Goal: Information Seeking & Learning: Learn about a topic

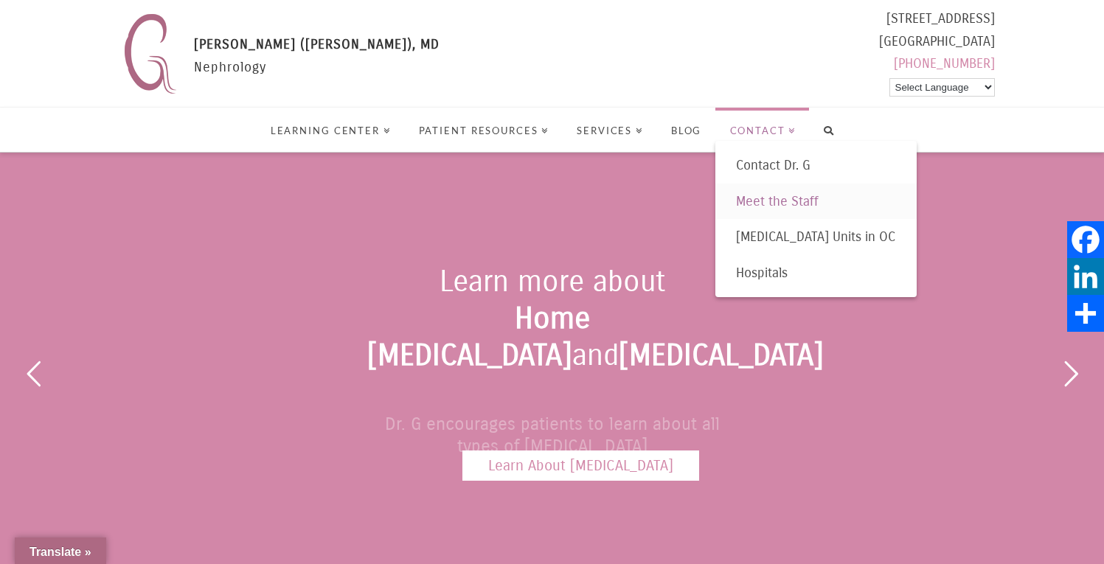
click at [791, 191] on link "Meet the Staff" at bounding box center [816, 202] width 202 height 36
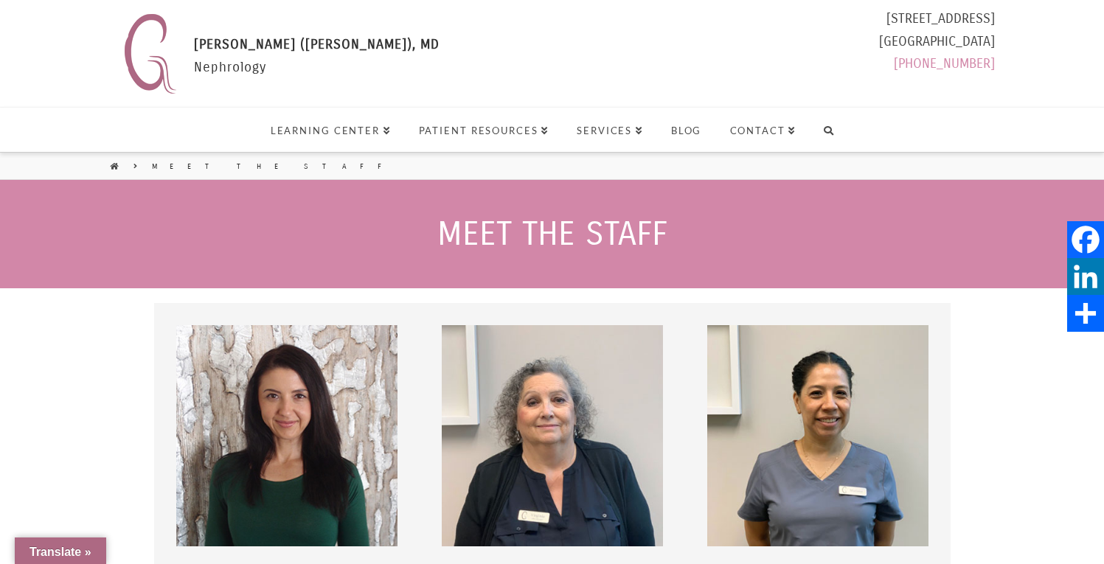
select select "Language Translate Widget"
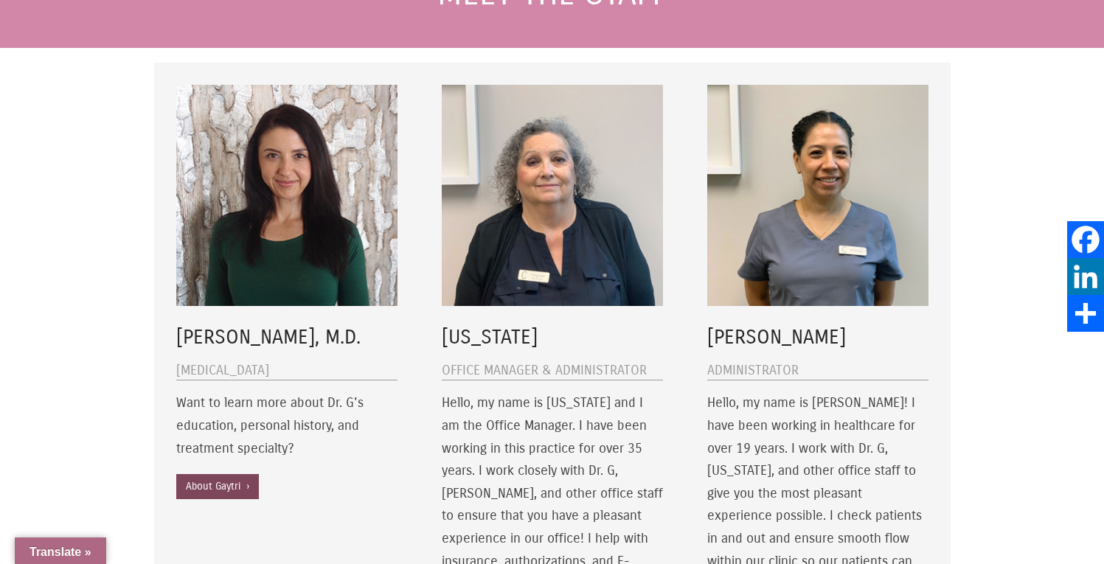
scroll to position [232, 0]
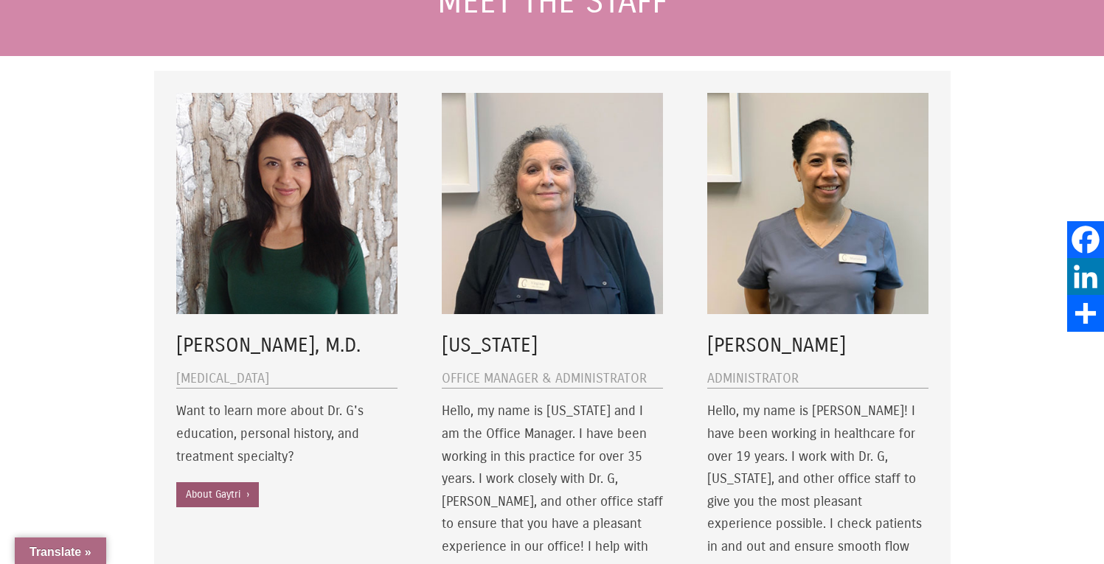
click at [215, 499] on link "About Gaytri ›" at bounding box center [217, 494] width 83 height 25
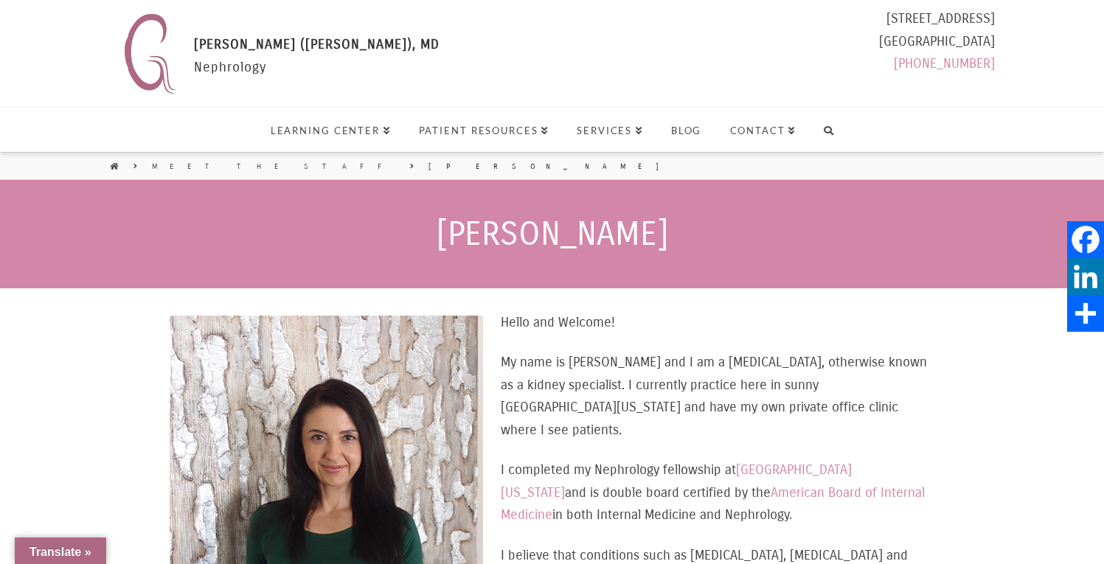
select select "Language Translate Widget"
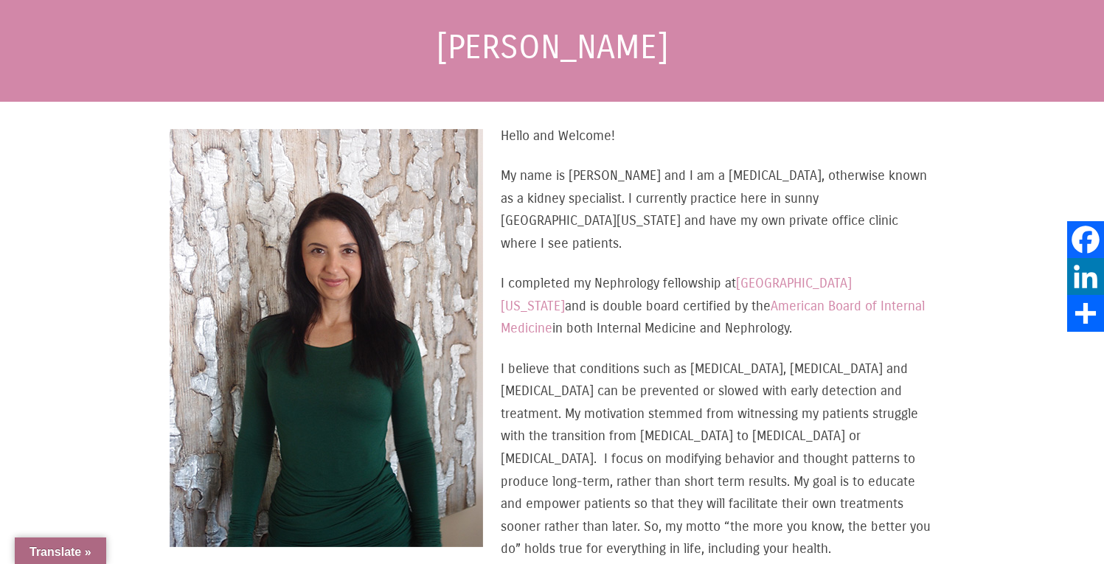
scroll to position [192, 0]
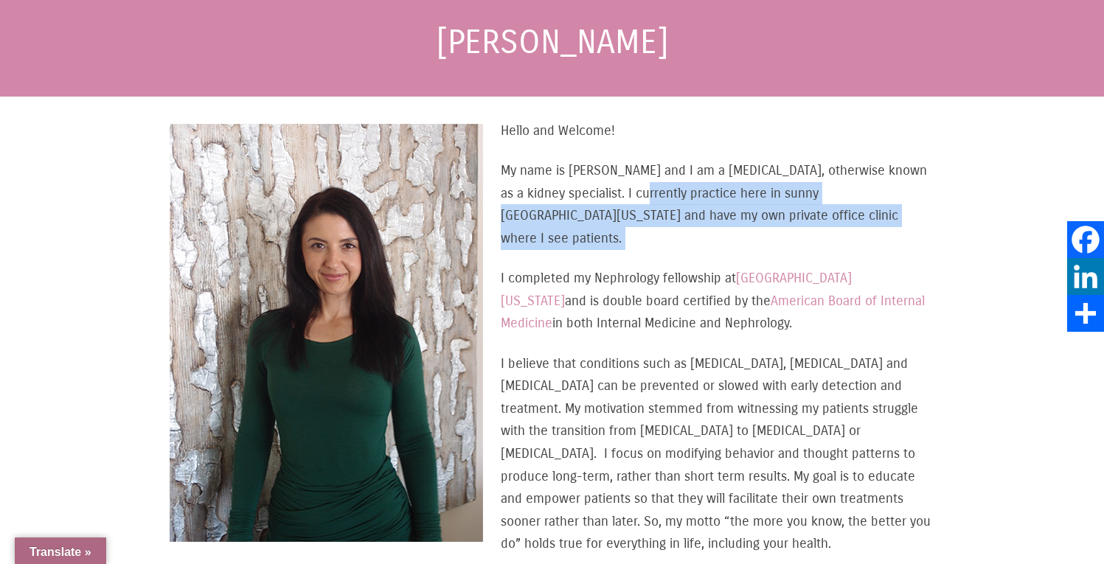
drag, startPoint x: 637, startPoint y: 198, endPoint x: 798, endPoint y: 227, distance: 163.3
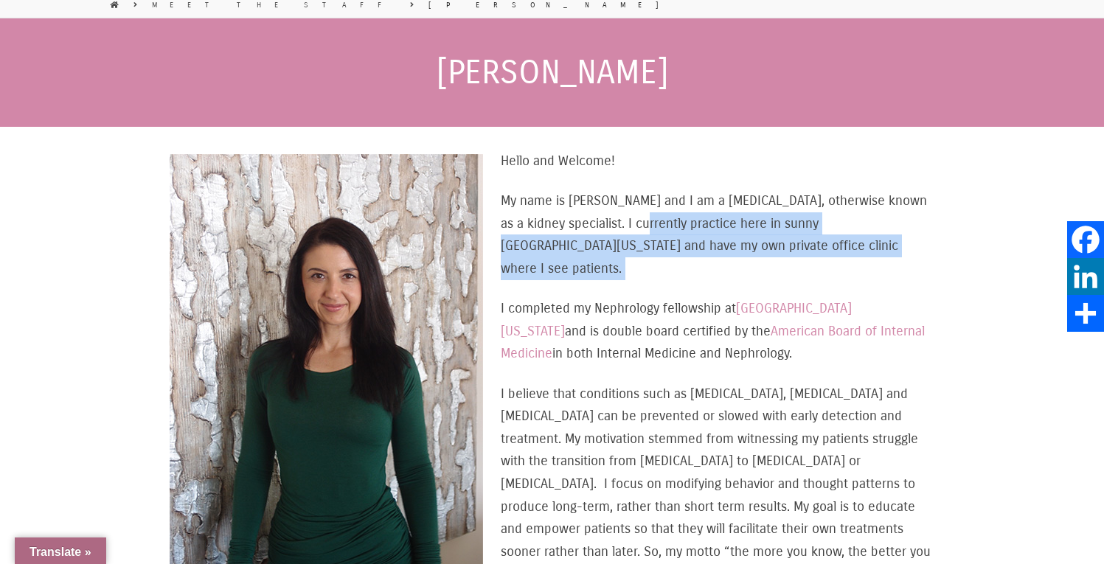
scroll to position [176, 0]
